Goal: Transaction & Acquisition: Obtain resource

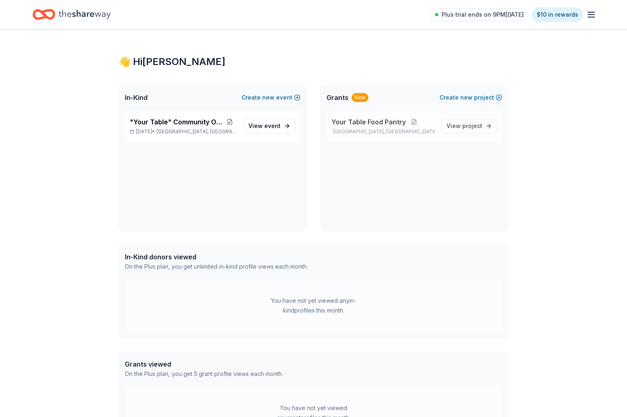
click at [385, 124] on span "Your Table Food Pantry" at bounding box center [368, 122] width 74 height 10
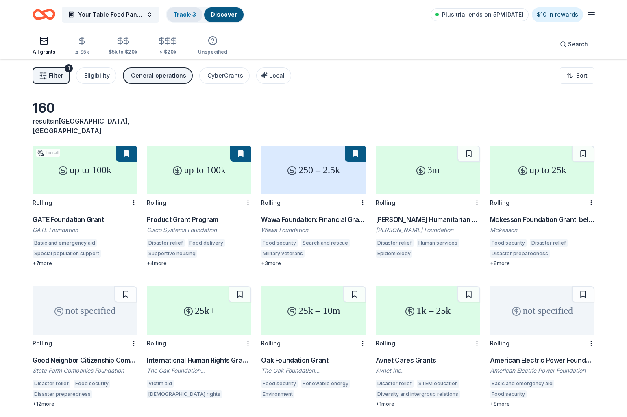
click at [190, 16] on link "Track · 3" at bounding box center [184, 14] width 23 height 7
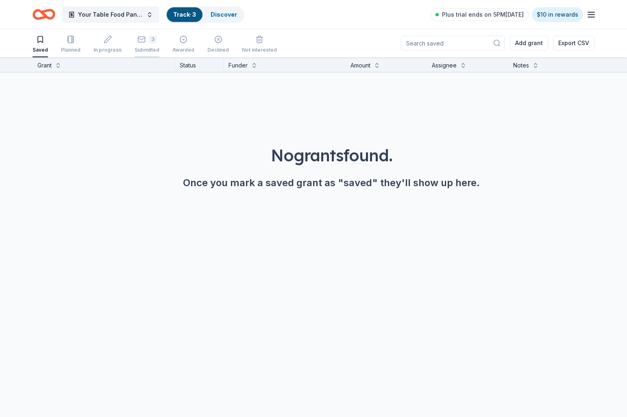
click at [145, 42] on div "3" at bounding box center [147, 39] width 25 height 8
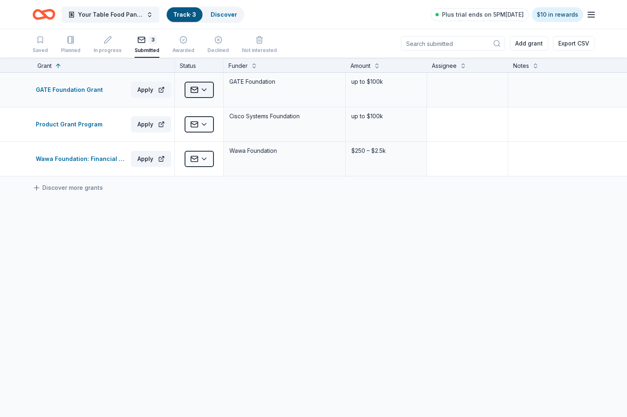
click at [204, 91] on html "Your Table Food Pantry Track · 3 Discover Plus trial ends on 5PM, 10/3 $10 in r…" at bounding box center [313, 208] width 627 height 417
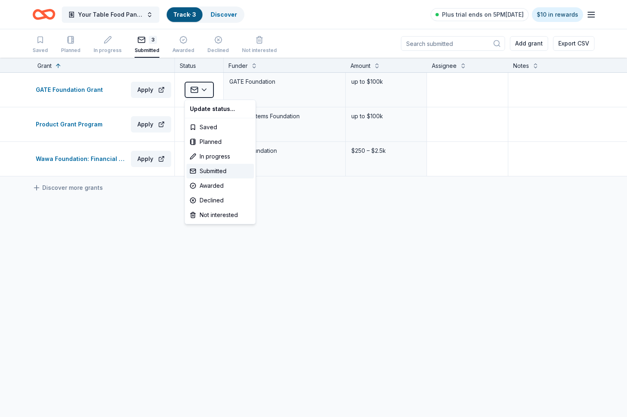
click at [305, 22] on html "Your Table Food Pantry Track · 3 Discover Plus trial ends on 5PM, 10/3 $10 in r…" at bounding box center [313, 208] width 627 height 417
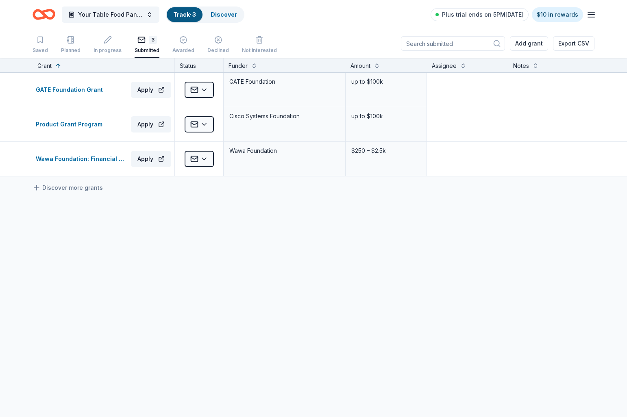
click at [44, 15] on icon "Home" at bounding box center [47, 14] width 13 height 8
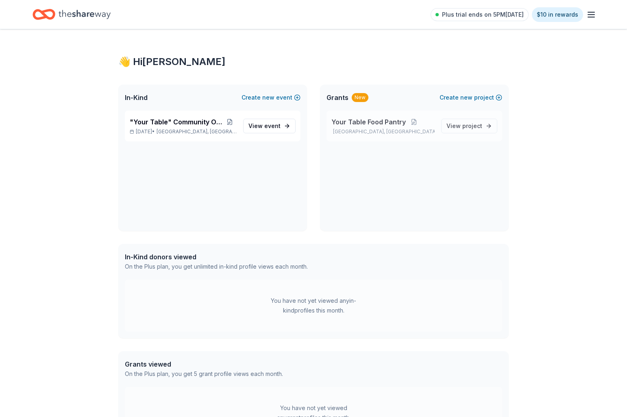
click at [367, 127] on div "Your Table Food Pantry Land O' Lakes, FL" at bounding box center [382, 126] width 103 height 18
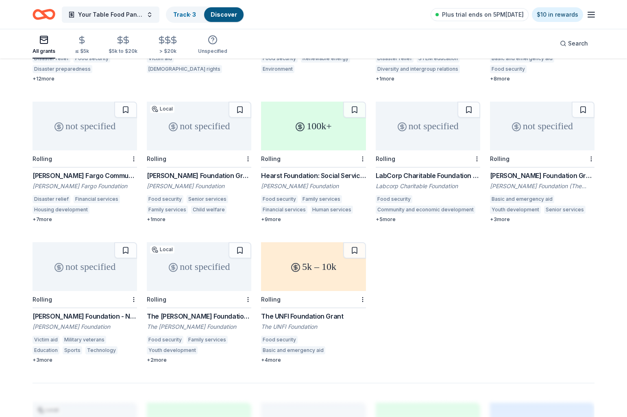
scroll to position [327, 0]
click at [91, 266] on div "not specified" at bounding box center [85, 265] width 105 height 49
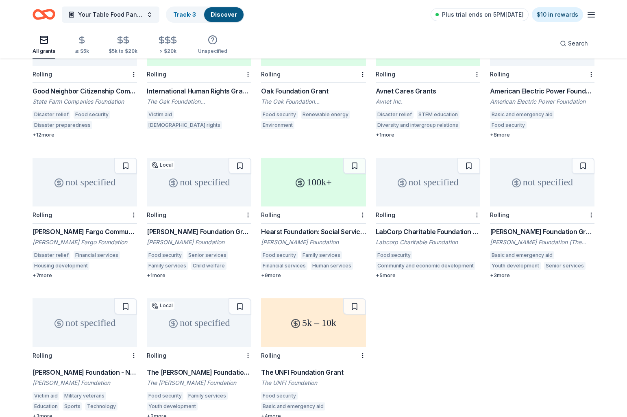
scroll to position [267, 0]
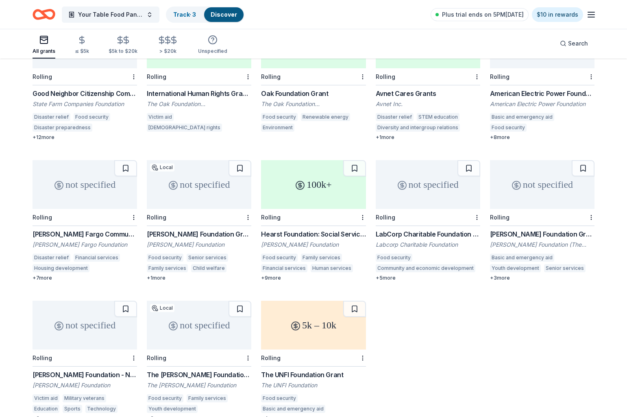
click at [498, 275] on div "+ 3 more" at bounding box center [542, 278] width 105 height 7
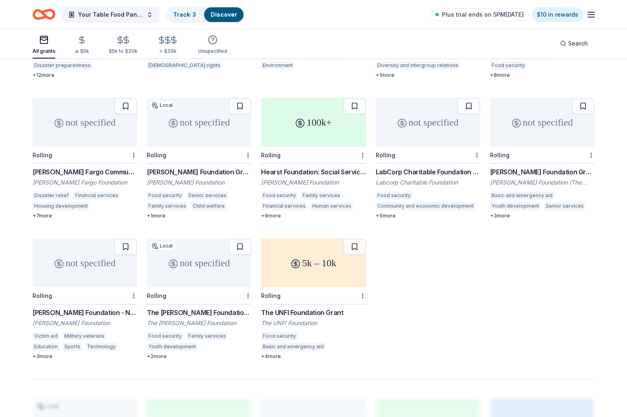
scroll to position [330, 0]
click at [307, 266] on div "5k – 10k" at bounding box center [313, 262] width 105 height 49
click at [67, 258] on div "not specified" at bounding box center [85, 262] width 105 height 49
click at [300, 126] on div "100k+" at bounding box center [313, 121] width 105 height 49
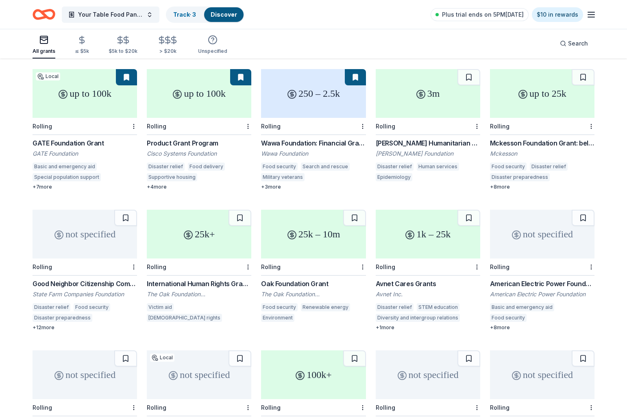
scroll to position [72, 0]
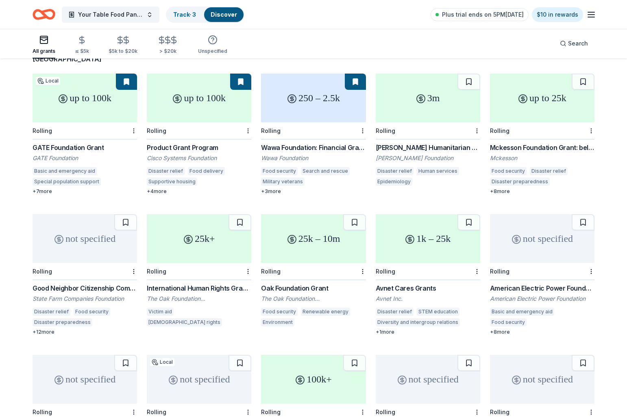
click at [87, 243] on div "not specified" at bounding box center [85, 238] width 105 height 49
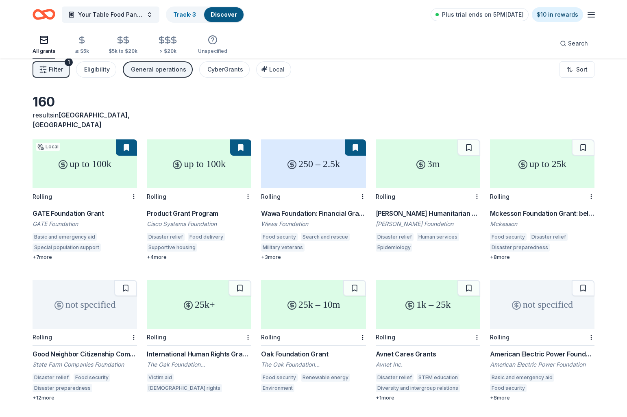
scroll to position [0, 0]
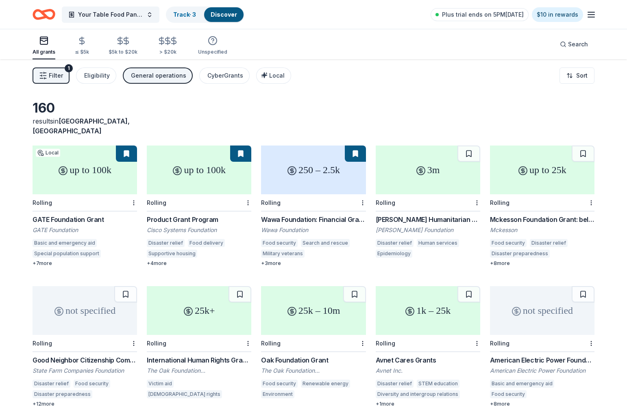
click at [418, 172] on div "3m" at bounding box center [428, 170] width 105 height 49
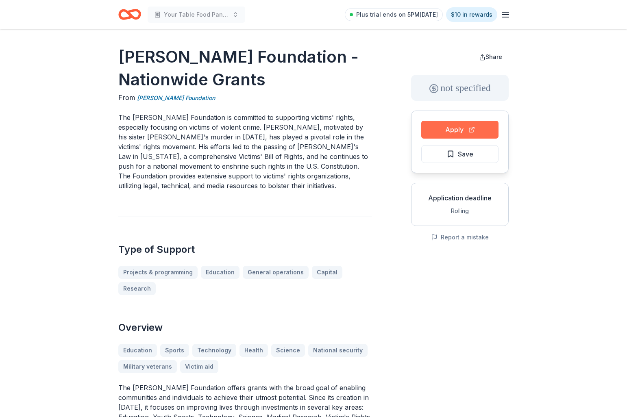
click at [440, 133] on button "Apply" at bounding box center [459, 130] width 77 height 18
click at [472, 128] on button "Apply" at bounding box center [459, 130] width 77 height 18
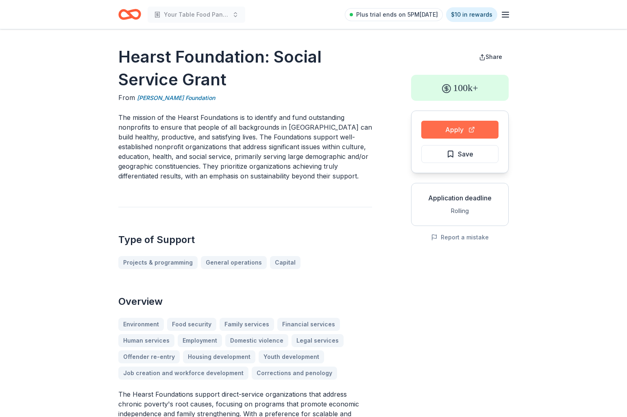
click at [459, 130] on button "Apply" at bounding box center [459, 130] width 77 height 18
click at [468, 128] on button "Apply" at bounding box center [459, 130] width 77 height 18
